Goal: Task Accomplishment & Management: Use online tool/utility

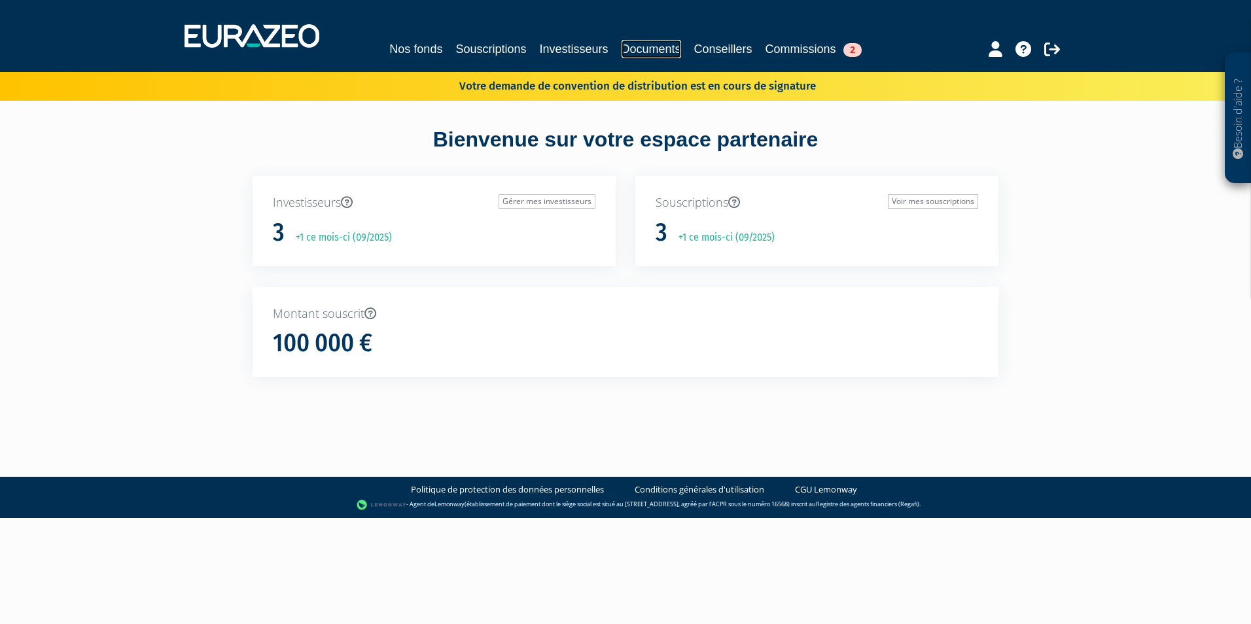
click at [631, 44] on link "Documents" at bounding box center [652, 49] width 60 height 18
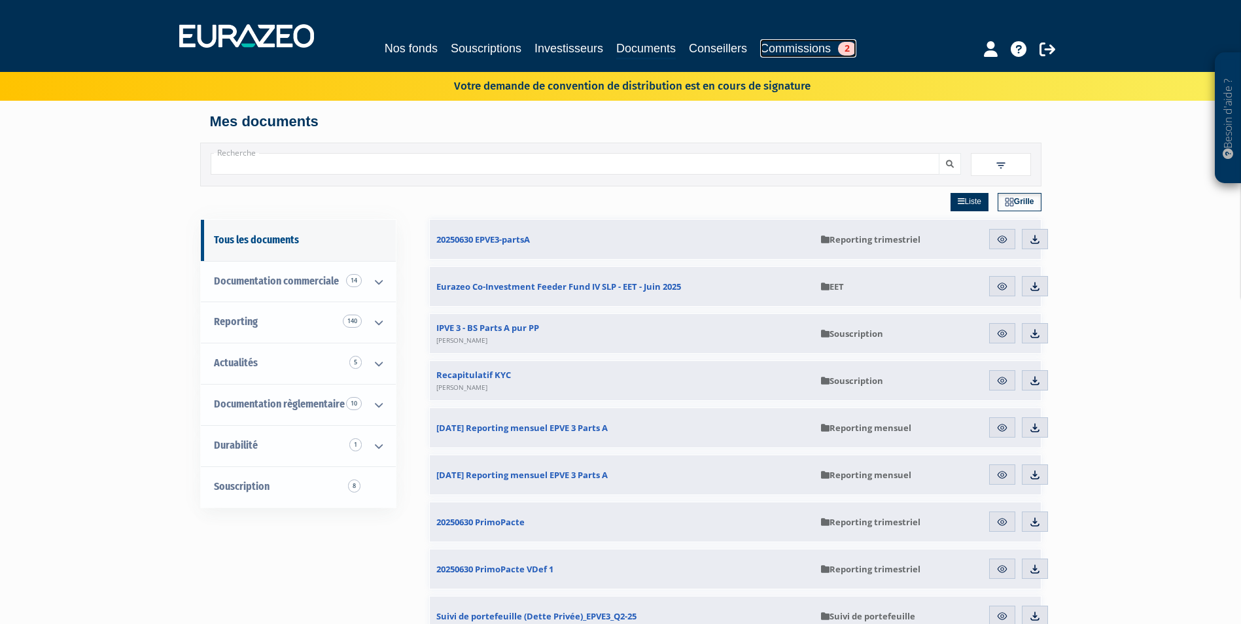
click at [777, 46] on link "Commissions 2" at bounding box center [808, 48] width 96 height 18
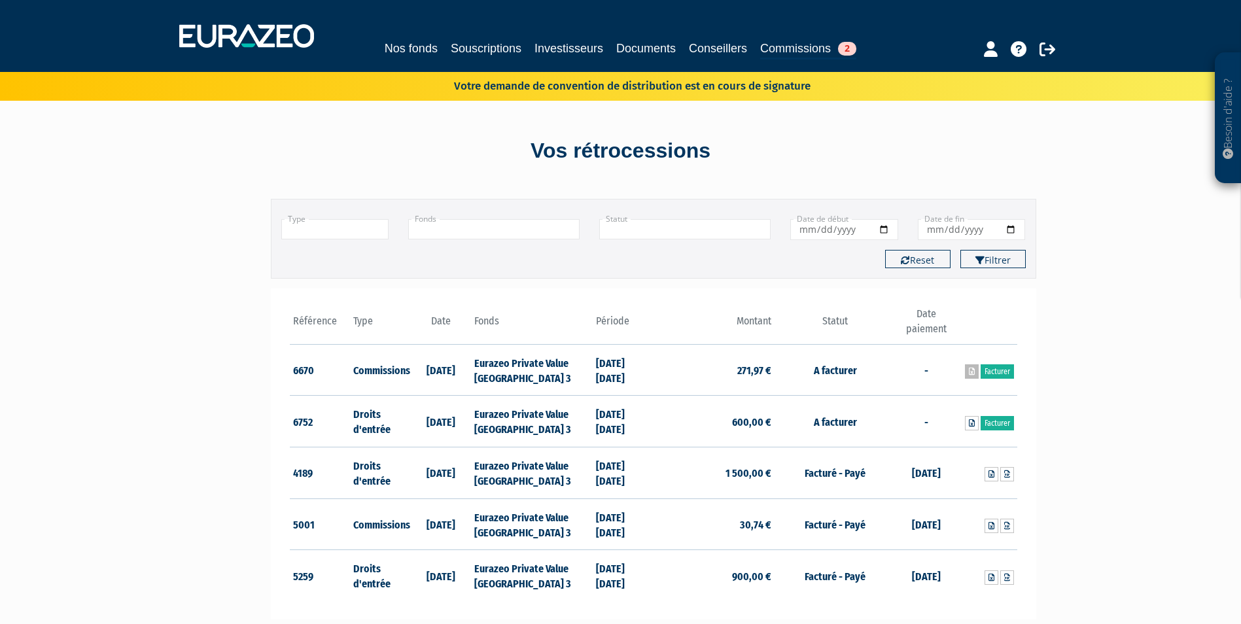
click at [970, 374] on icon at bounding box center [972, 372] width 6 height 8
click at [969, 424] on icon at bounding box center [972, 423] width 6 height 8
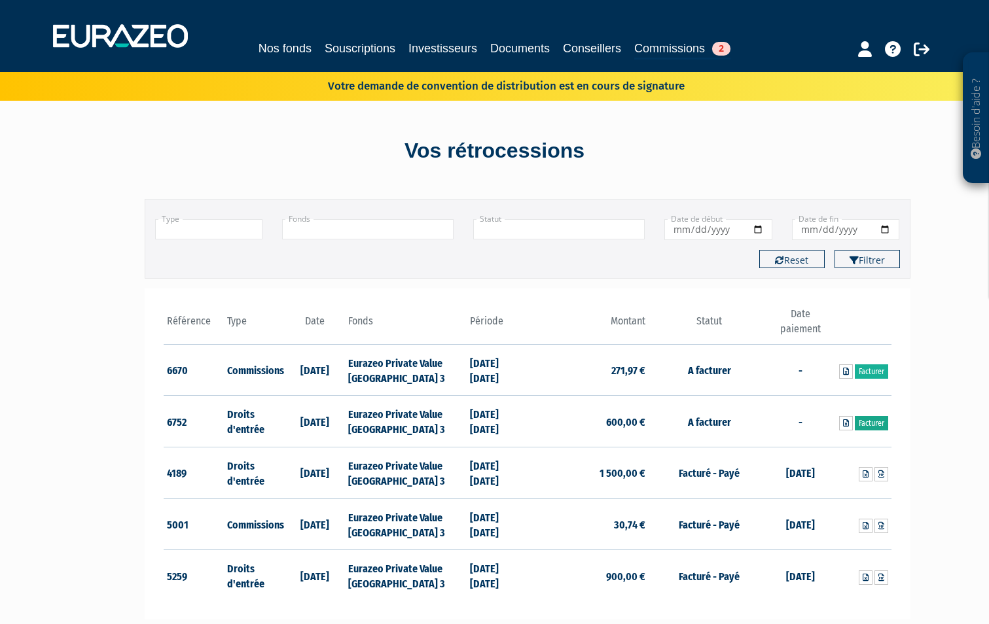
click at [872, 420] on link "Facturer" at bounding box center [871, 423] width 33 height 14
click at [847, 422] on icon at bounding box center [846, 423] width 6 height 8
click at [865, 427] on link "Facturer" at bounding box center [871, 423] width 33 height 14
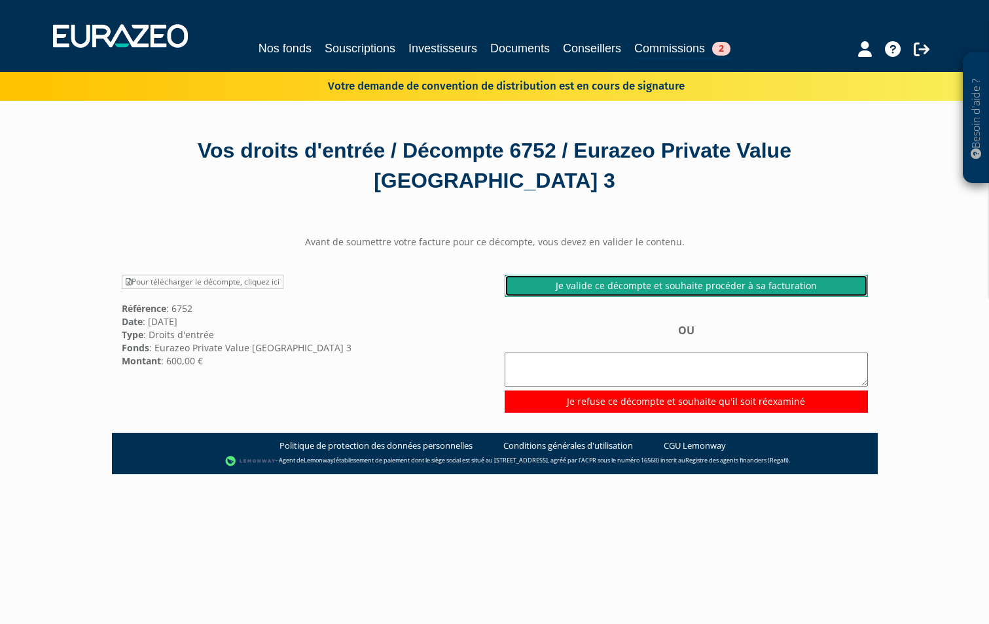
click at [612, 287] on link "Je valide ce décompte et souhaite procéder à sa facturation" at bounding box center [686, 286] width 363 height 22
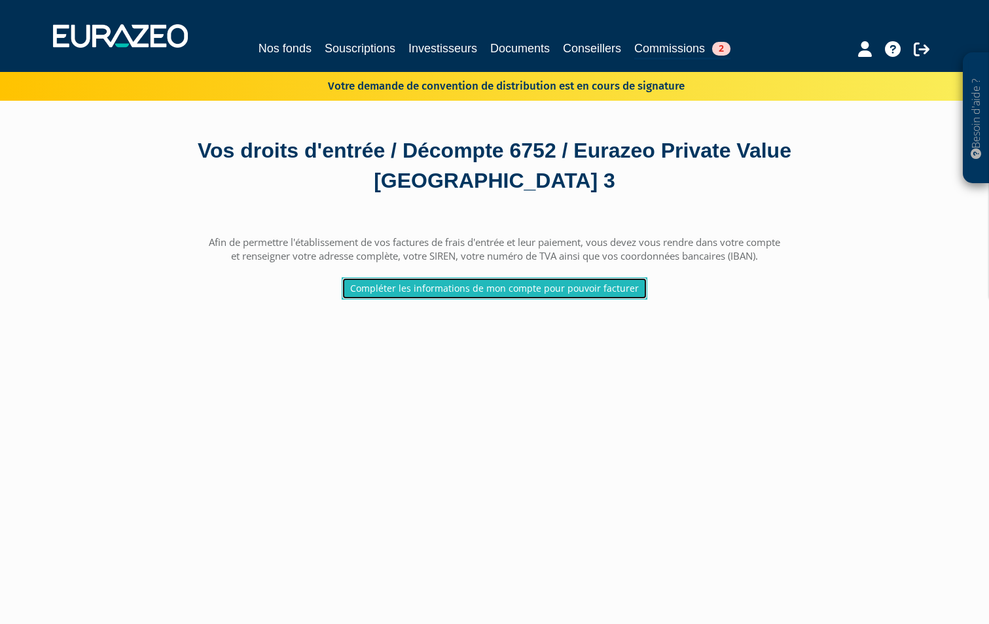
click at [596, 292] on link "Compléter les informations de mon compte pour pouvoir facturer" at bounding box center [495, 288] width 306 height 22
click at [461, 291] on link "Compléter les informations de mon compte pour pouvoir facturer" at bounding box center [495, 288] width 306 height 22
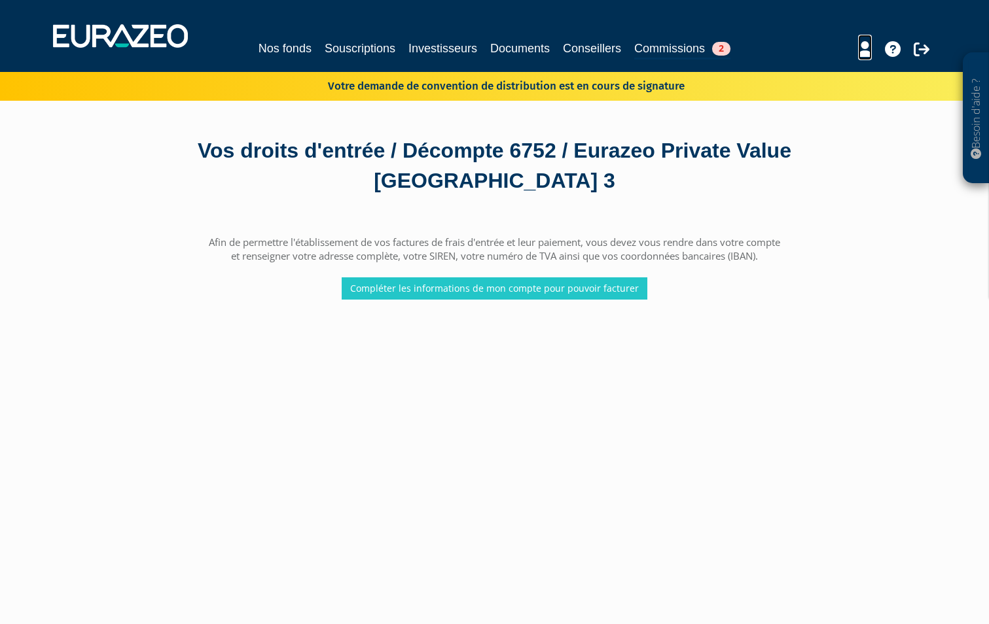
click at [863, 47] on icon at bounding box center [865, 49] width 14 height 16
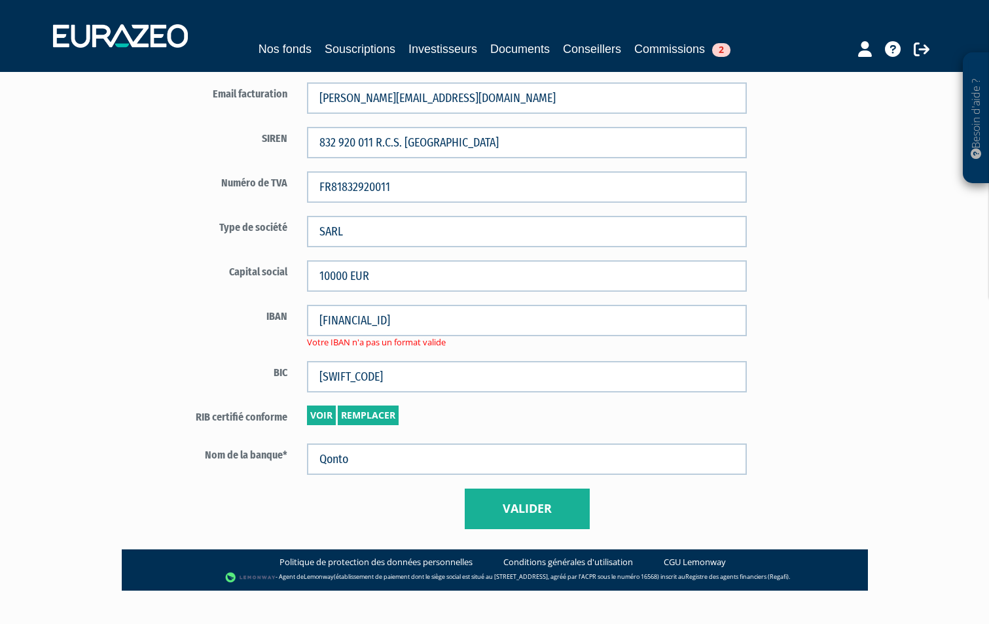
scroll to position [762, 0]
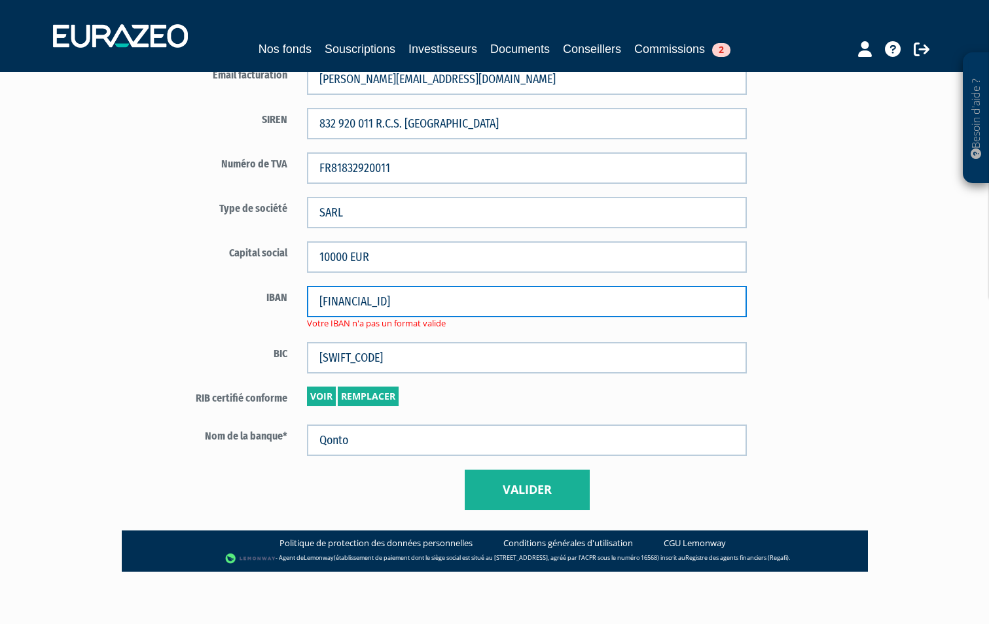
click at [501, 298] on input "[FINANCIAL_ID]" at bounding box center [527, 301] width 440 height 31
click at [344, 294] on input "[FINANCIAL_ID]" at bounding box center [527, 301] width 440 height 31
click at [533, 303] on input "[FINANCIAL_ID]" at bounding box center [527, 301] width 440 height 31
click at [344, 302] on input "[FINANCIAL_ID]" at bounding box center [527, 301] width 440 height 31
click at [566, 309] on input "[FINANCIAL_ID]" at bounding box center [527, 301] width 440 height 31
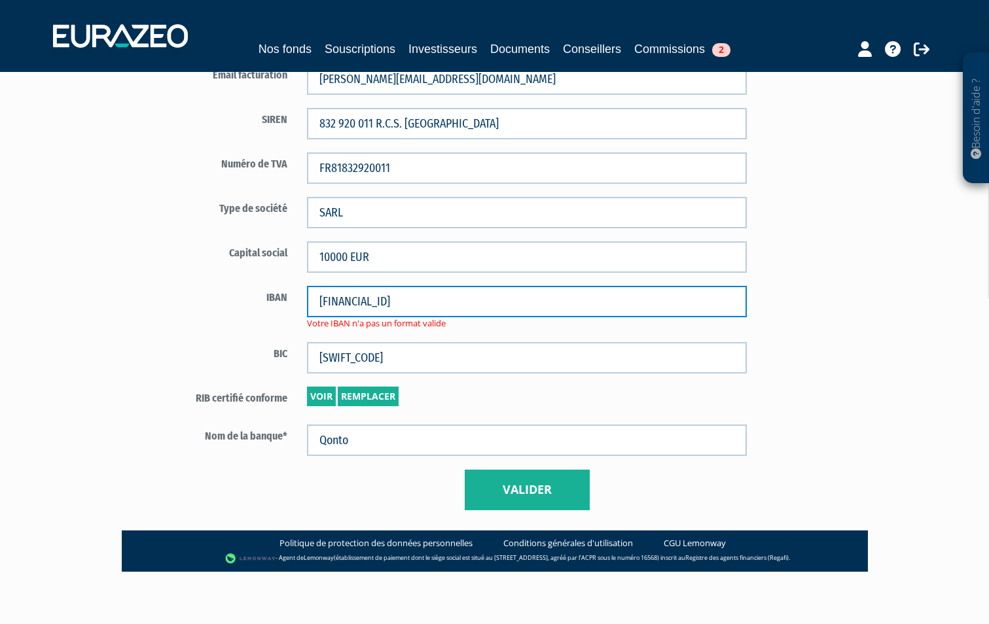
type input "[FINANCIAL_ID]"
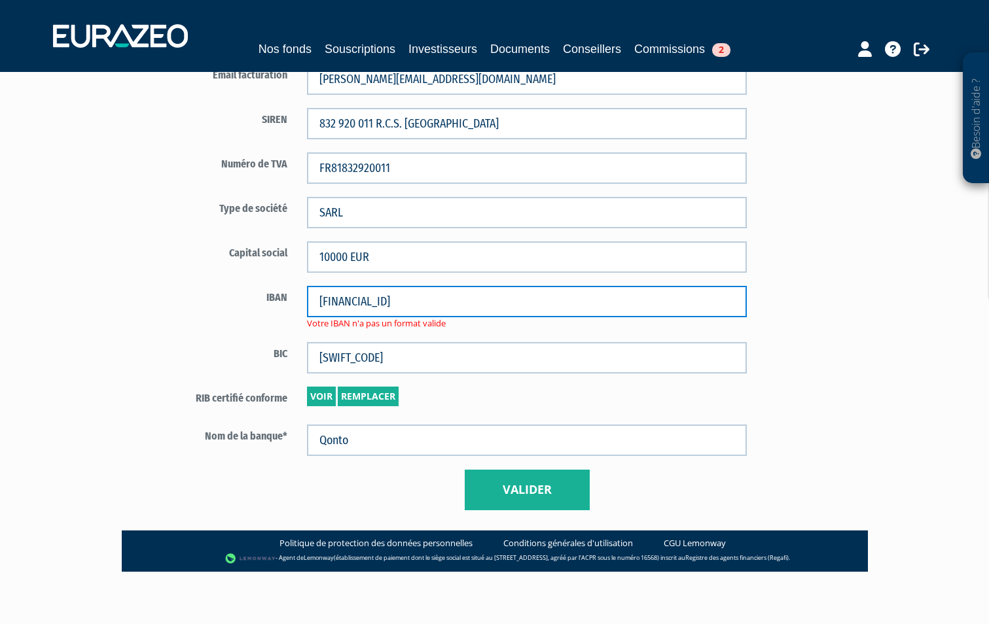
click at [509, 310] on input "[FINANCIAL_ID]" at bounding box center [527, 301] width 440 height 31
click at [318, 302] on input "[FINANCIAL_ID]" at bounding box center [527, 301] width 440 height 31
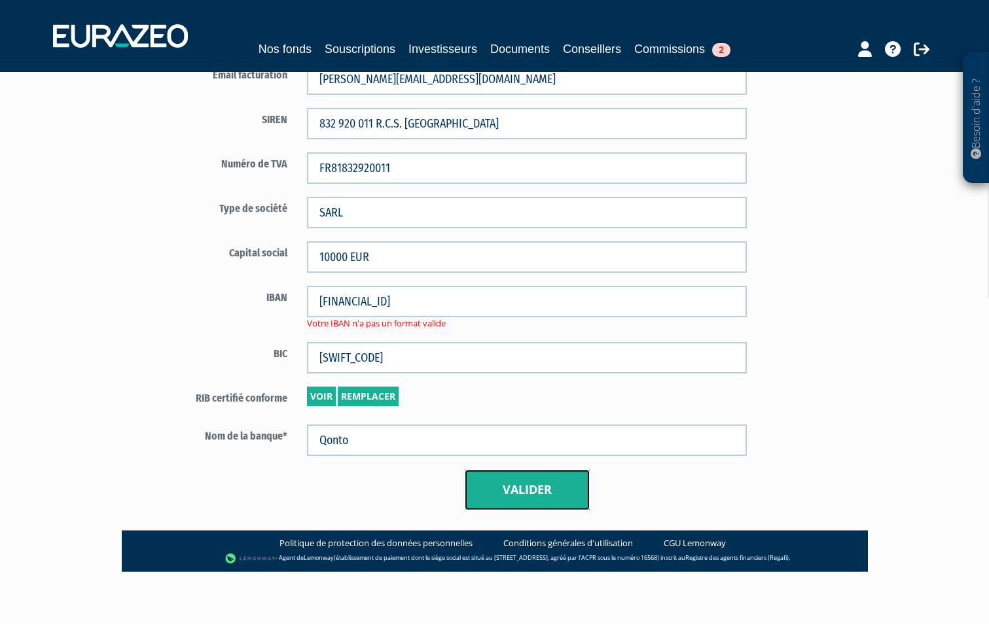
click at [537, 491] on button "Valider" at bounding box center [527, 490] width 125 height 41
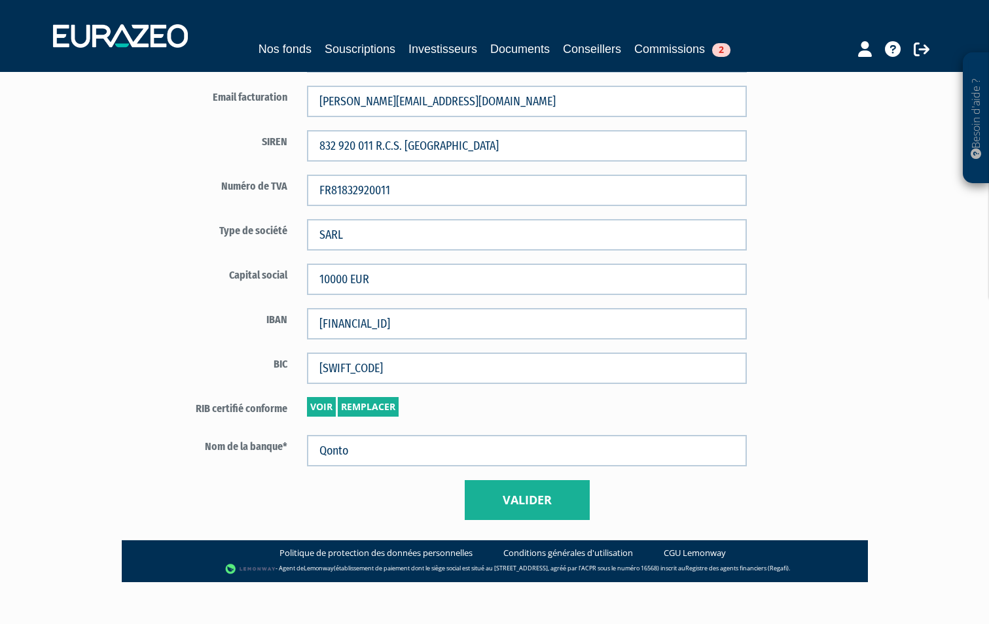
scroll to position [750, 0]
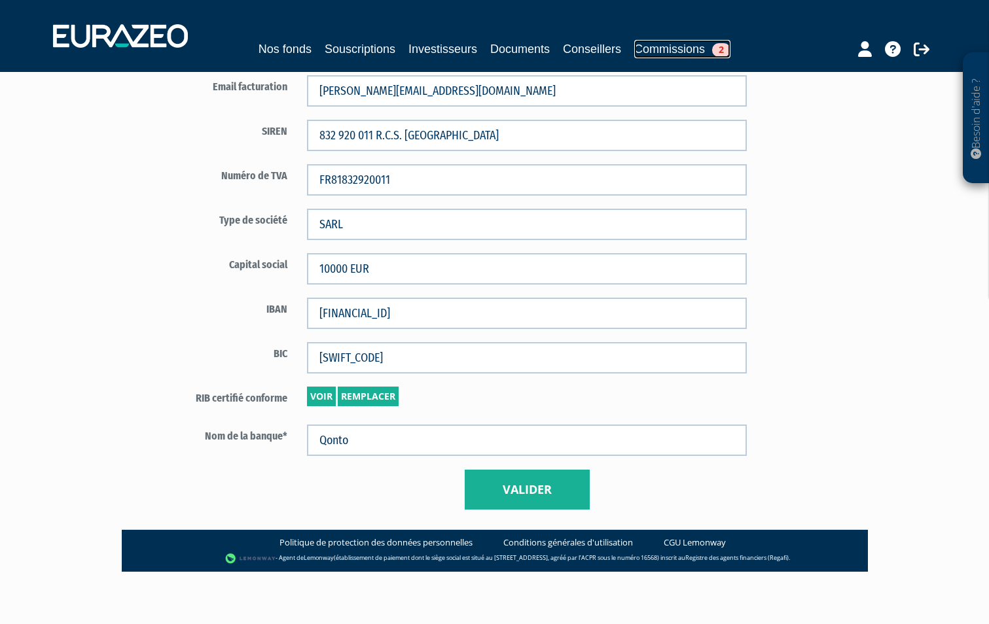
click at [640, 47] on link "Commissions 2" at bounding box center [682, 49] width 96 height 18
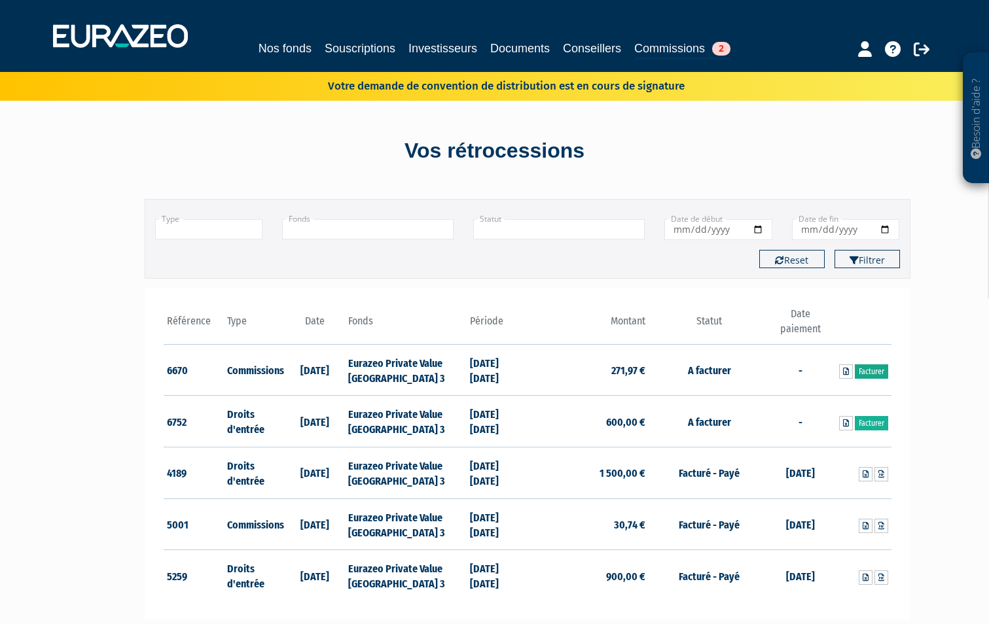
click at [870, 372] on link "Facturer" at bounding box center [871, 371] width 33 height 14
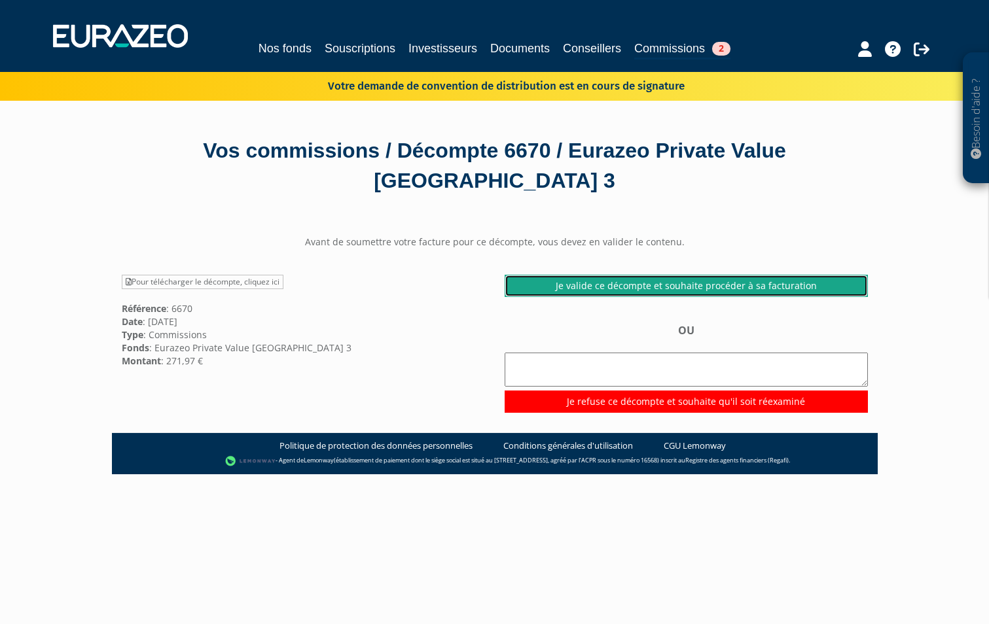
click at [648, 288] on link "Je valide ce décompte et souhaite procéder à sa facturation" at bounding box center [686, 286] width 363 height 22
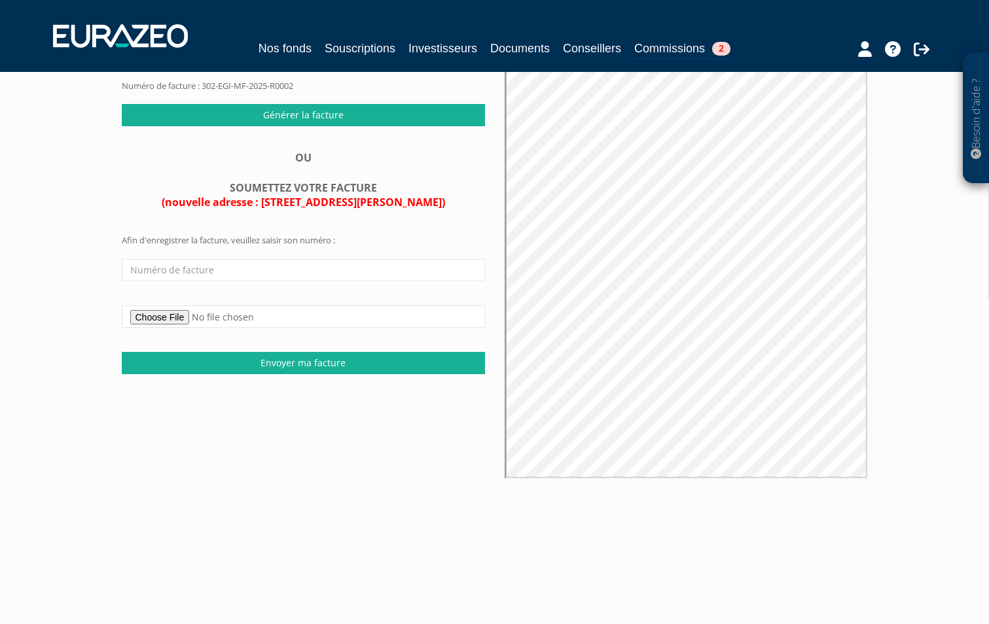
scroll to position [196, 0]
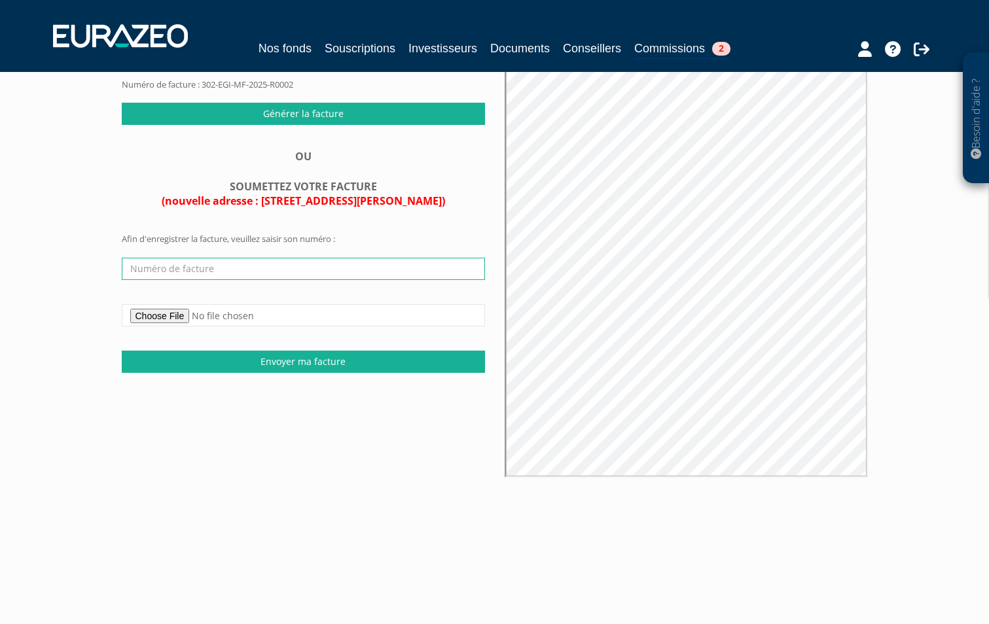
click at [294, 272] on input "text" at bounding box center [303, 269] width 363 height 22
click at [206, 268] on input "text" at bounding box center [303, 269] width 363 height 22
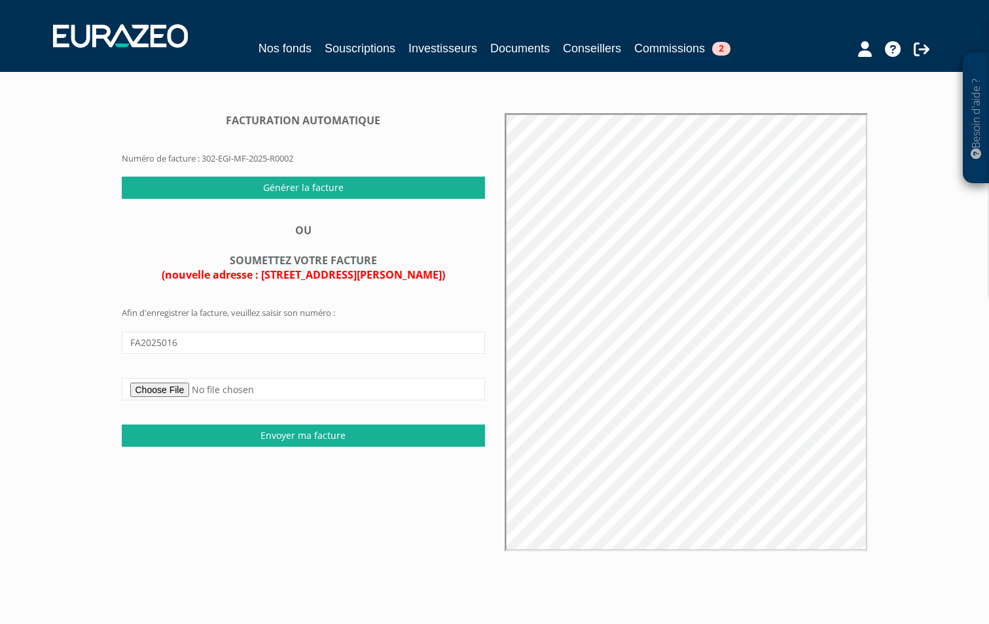
scroll to position [0, 0]
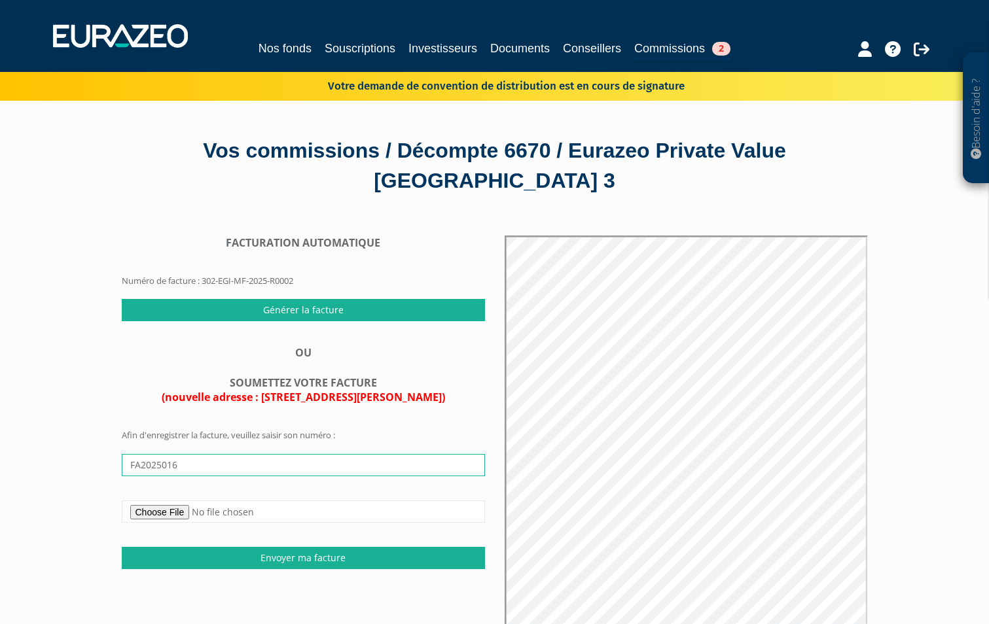
click at [188, 460] on input "FA2025016" at bounding box center [303, 465] width 363 height 22
type input "F"
type input "302-EGI-MF-2025-R0002"
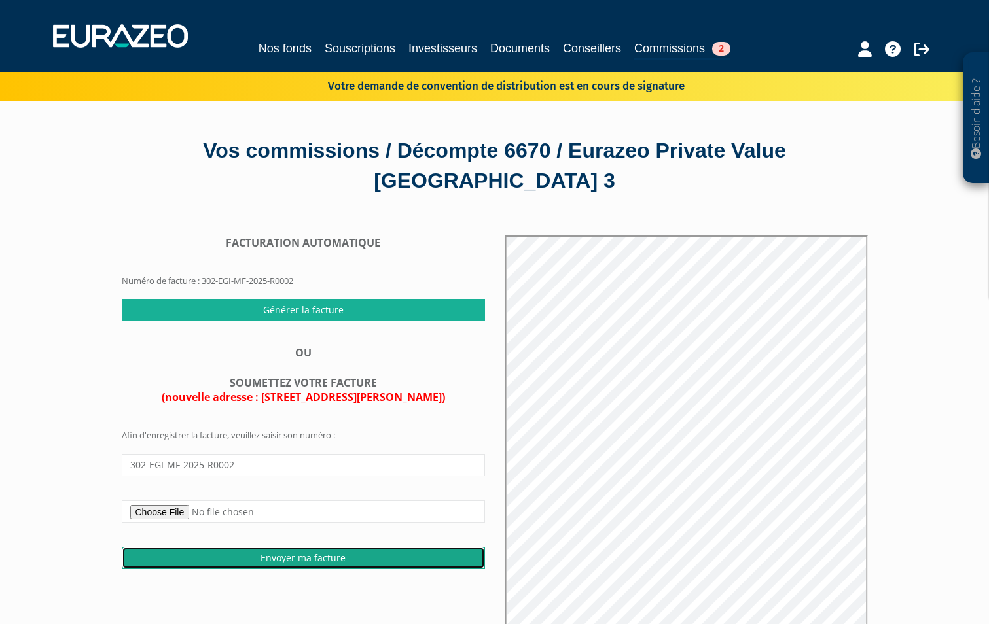
click at [318, 559] on input "Envoyer ma facture" at bounding box center [303, 558] width 363 height 22
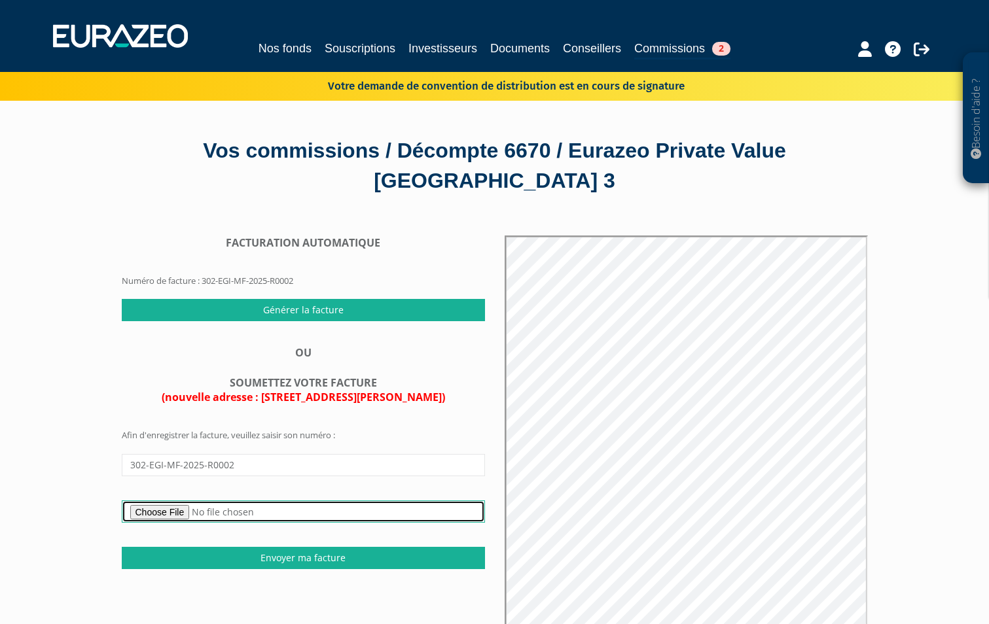
click at [202, 512] on input "file" at bounding box center [303, 512] width 363 height 22
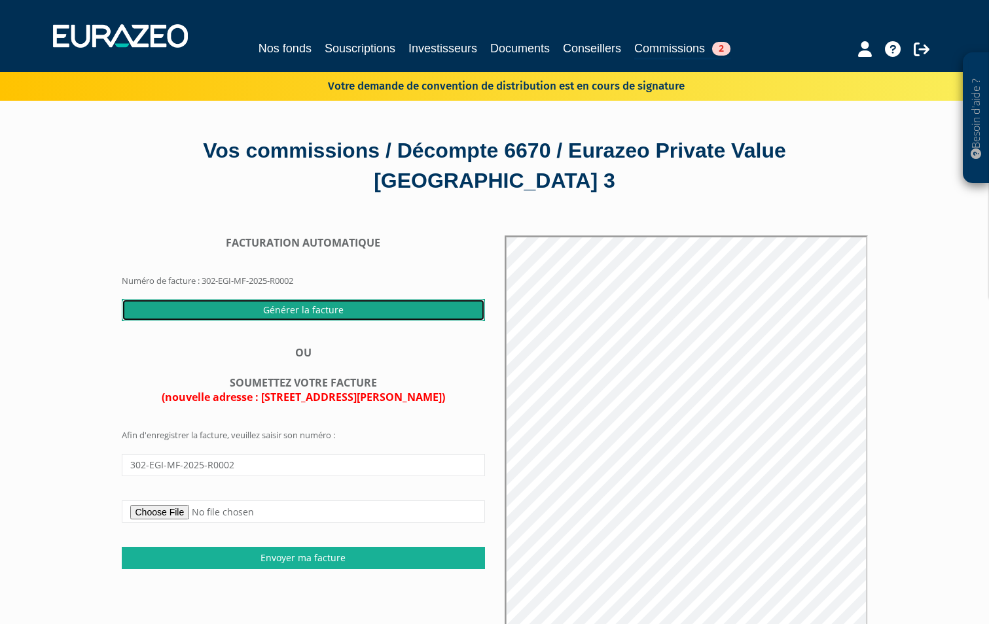
click at [344, 313] on input "Générer la facture" at bounding box center [303, 310] width 363 height 22
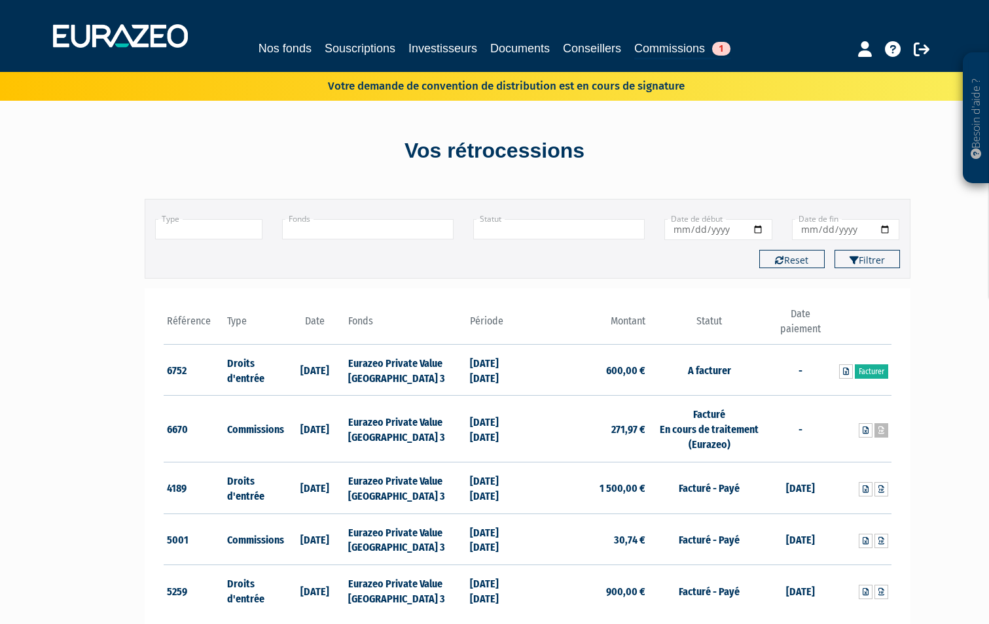
click at [881, 432] on icon at bounding box center [881, 431] width 6 height 8
click at [879, 432] on icon at bounding box center [881, 431] width 6 height 8
click at [881, 372] on link "Facturer" at bounding box center [871, 371] width 33 height 14
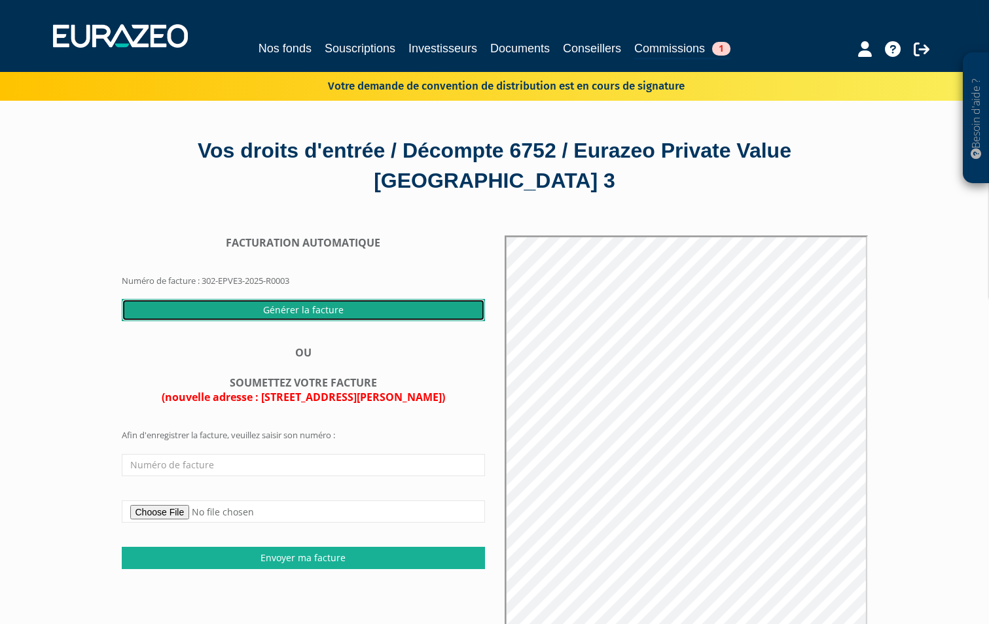
click at [366, 310] on input "Générer la facture" at bounding box center [303, 310] width 363 height 22
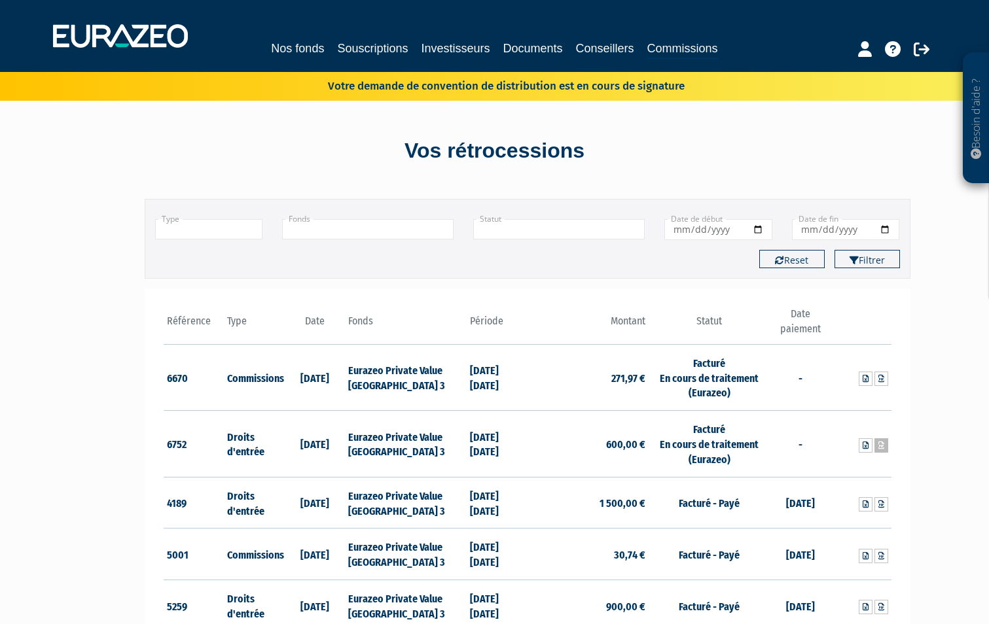
click at [881, 448] on icon at bounding box center [881, 446] width 6 height 8
